Goal: Ask a question

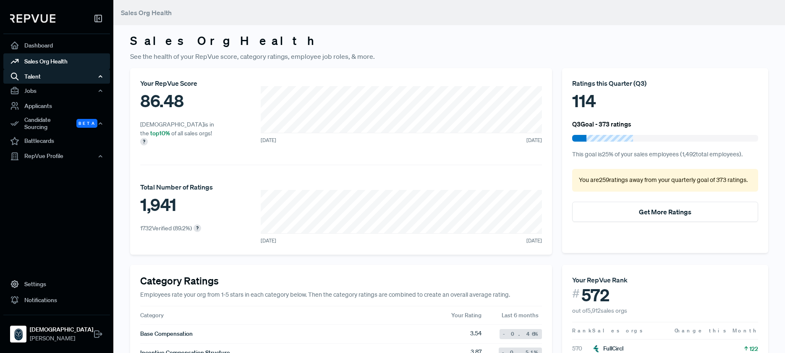
click at [99, 78] on icon "button" at bounding box center [100, 77] width 6 height 6
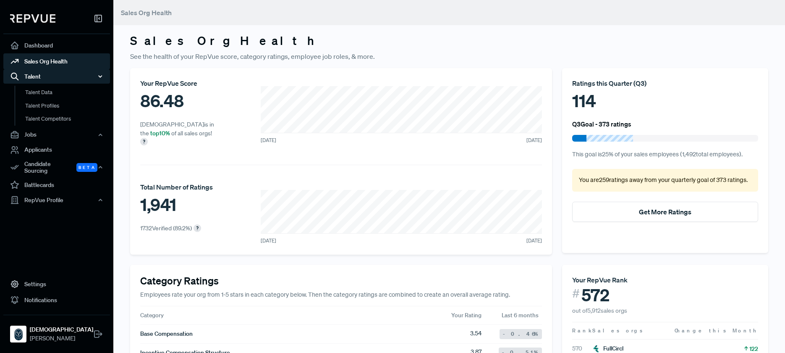
click at [99, 78] on icon "button" at bounding box center [100, 77] width 6 height 6
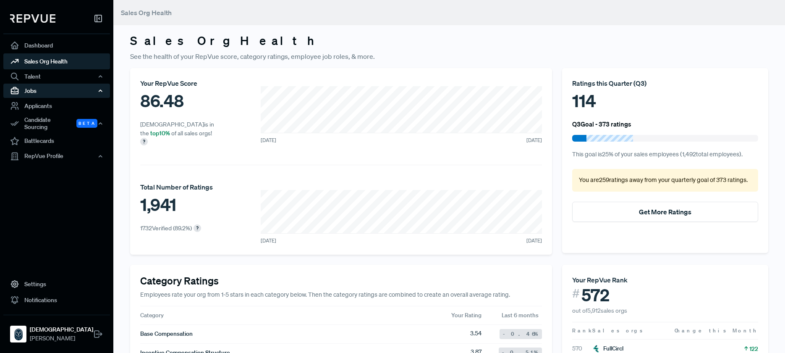
click at [100, 91] on use "button" at bounding box center [100, 91] width 3 height 2
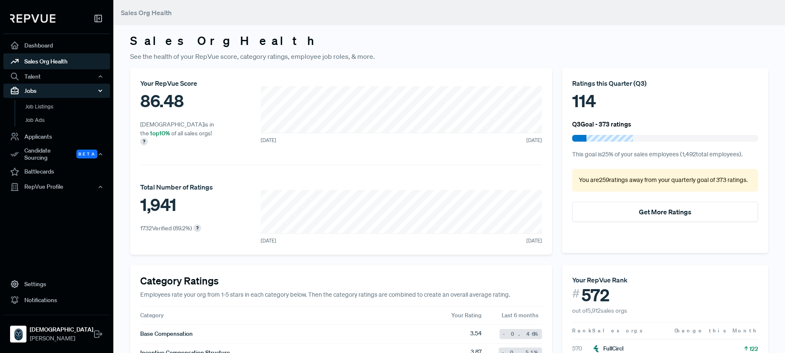
click at [100, 91] on use "button" at bounding box center [100, 91] width 3 height 2
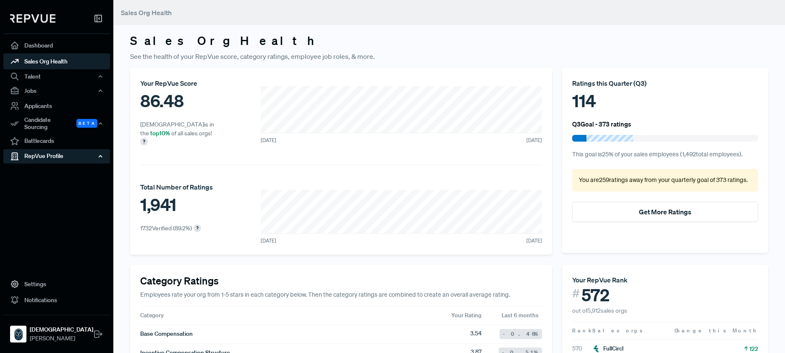
click at [100, 153] on icon "button" at bounding box center [100, 156] width 6 height 6
click at [42, 192] on link "Questions on Q&A" at bounding box center [68, 198] width 107 height 13
